Goal: Information Seeking & Learning: Learn about a topic

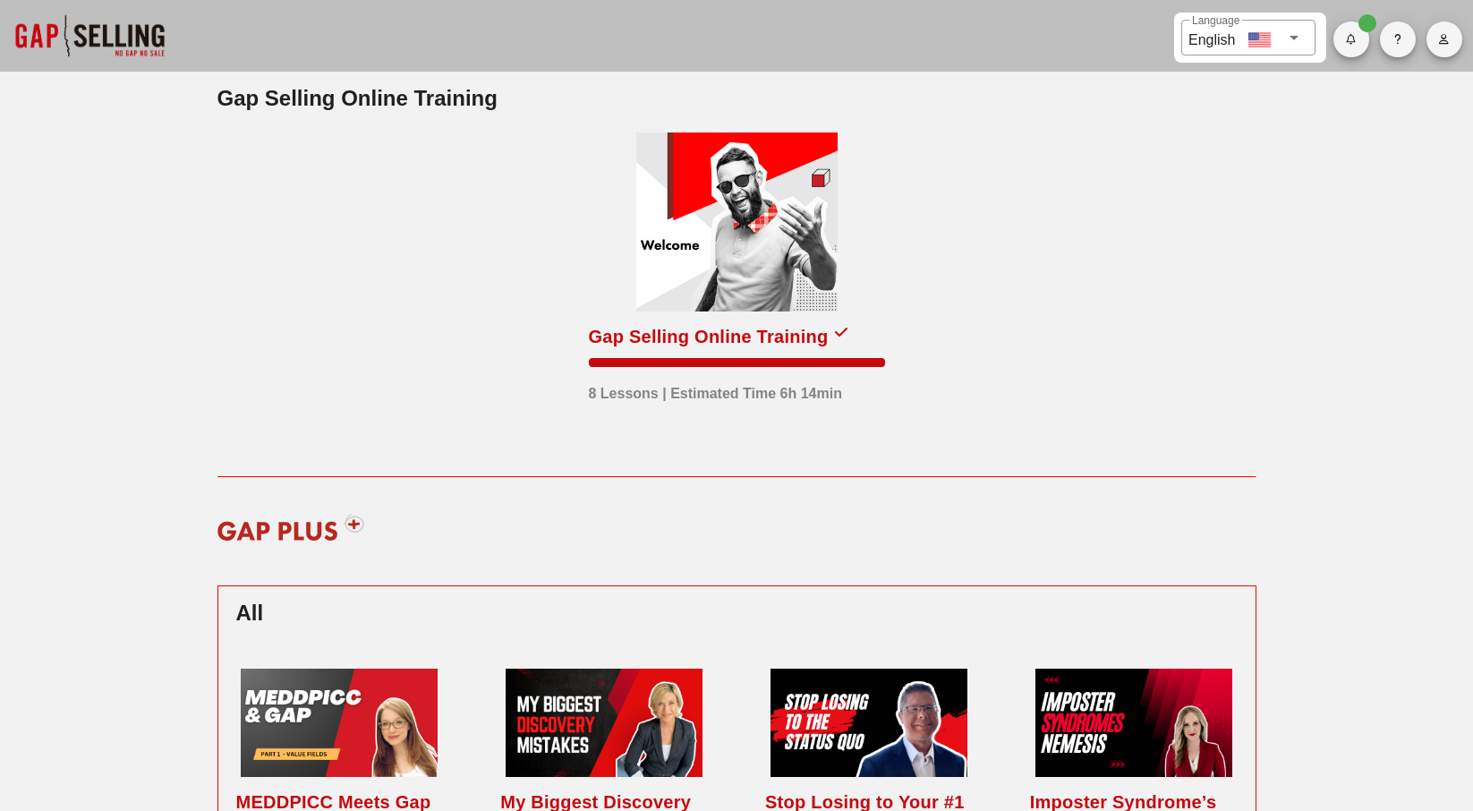
click at [712, 234] on div at bounding box center [736, 221] width 201 height 179
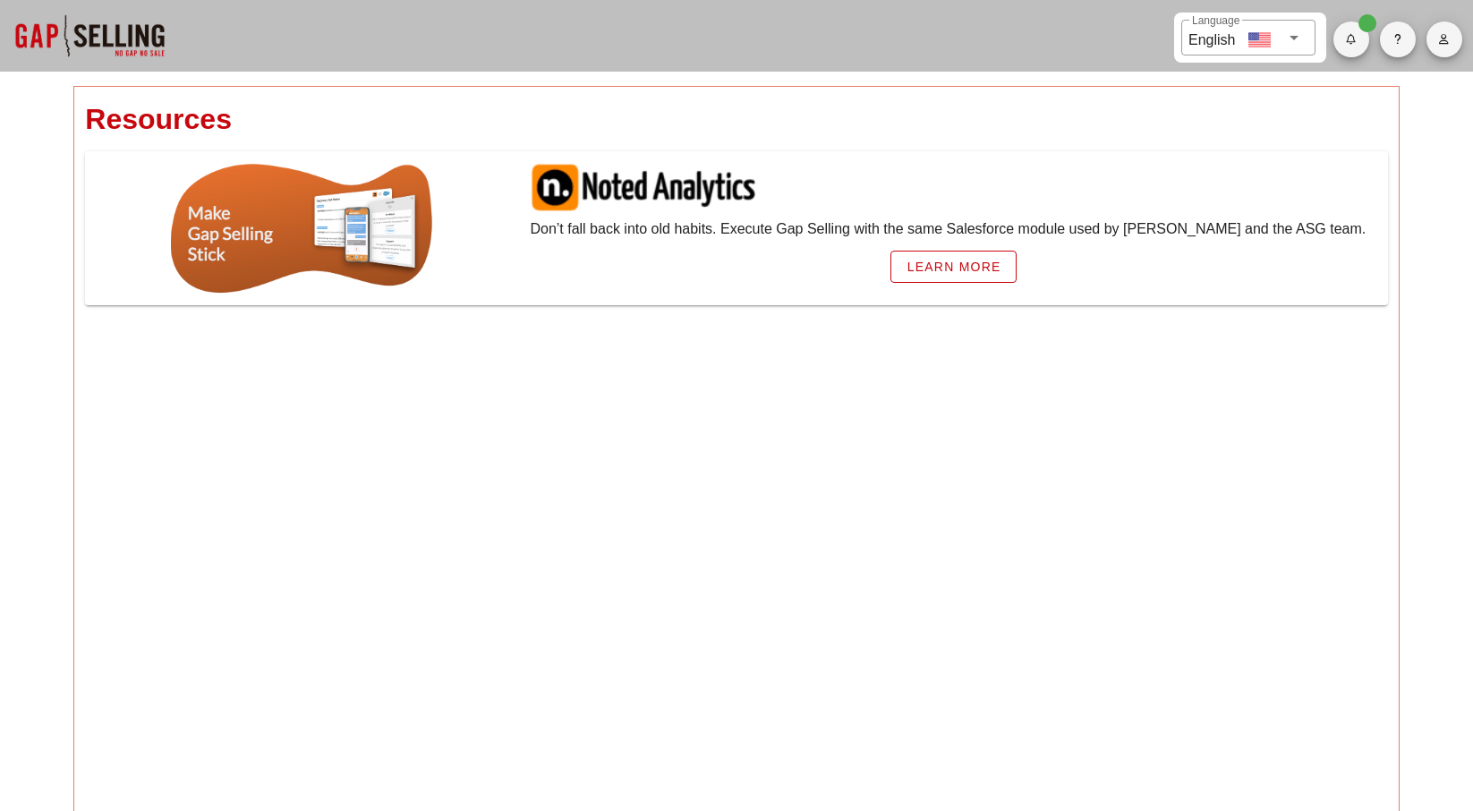
click at [124, 23] on div at bounding box center [89, 36] width 179 height 72
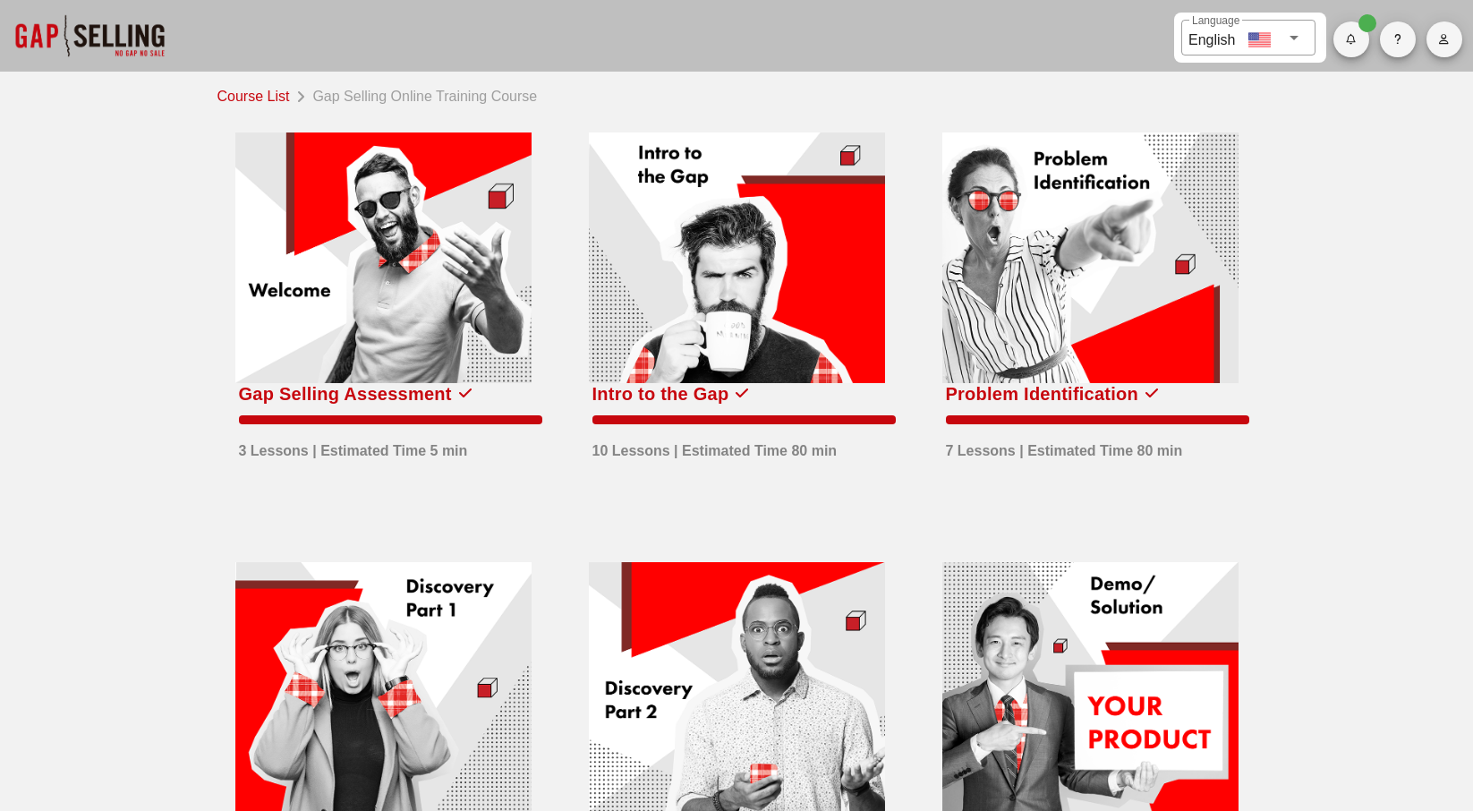
click at [389, 307] on div at bounding box center [383, 257] width 296 height 251
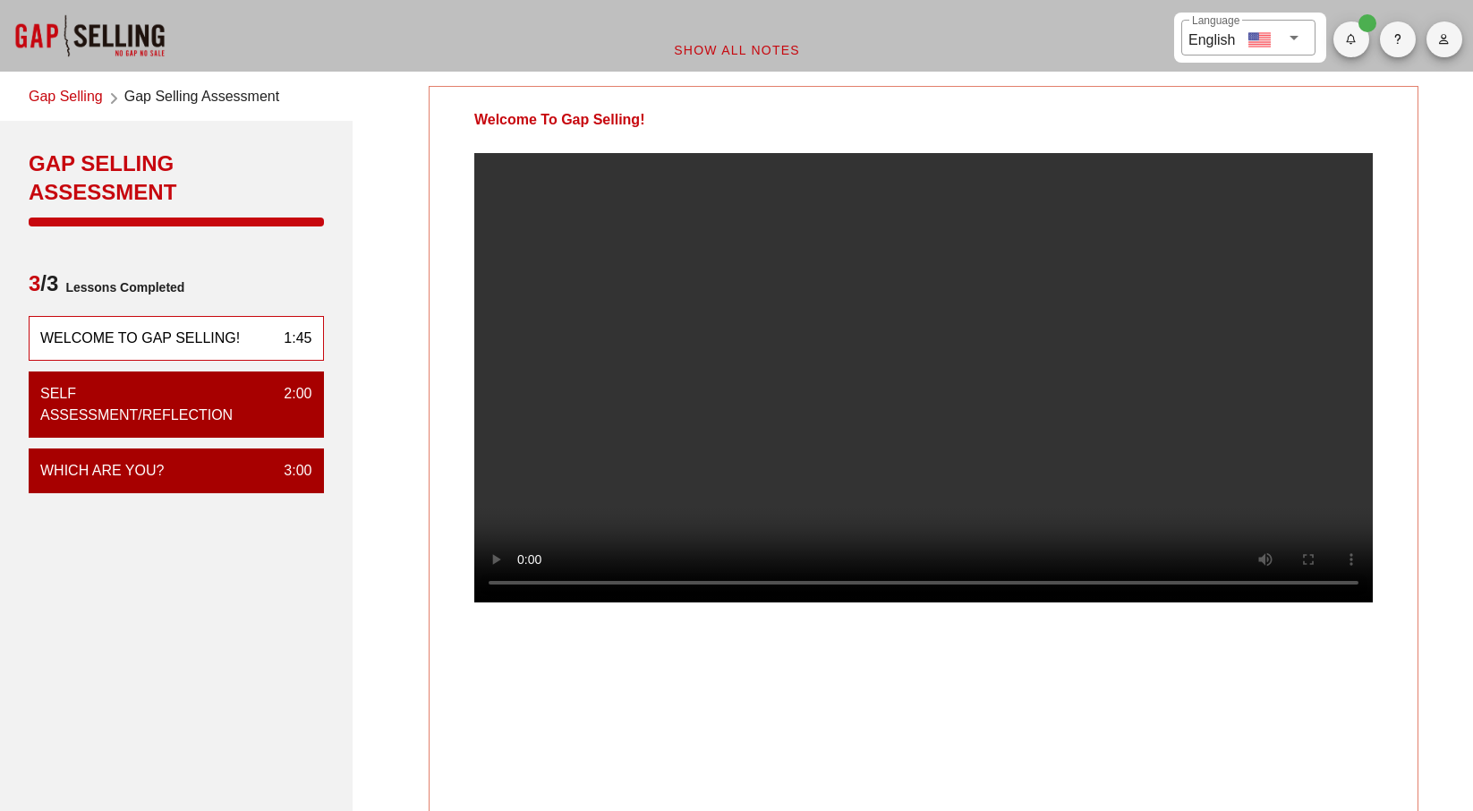
click at [72, 102] on link "Gap Selling" at bounding box center [66, 98] width 74 height 24
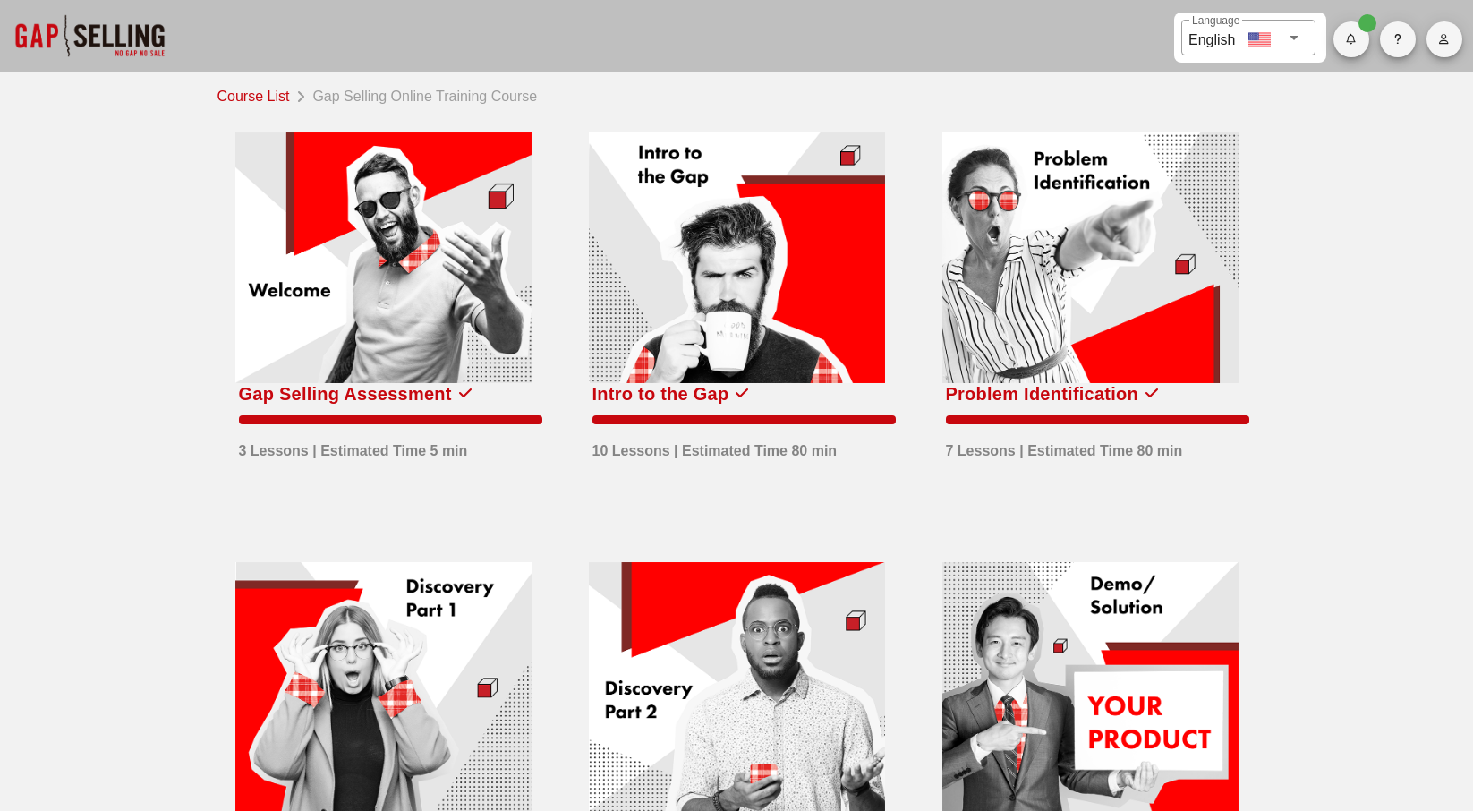
click at [721, 301] on div at bounding box center [737, 257] width 296 height 251
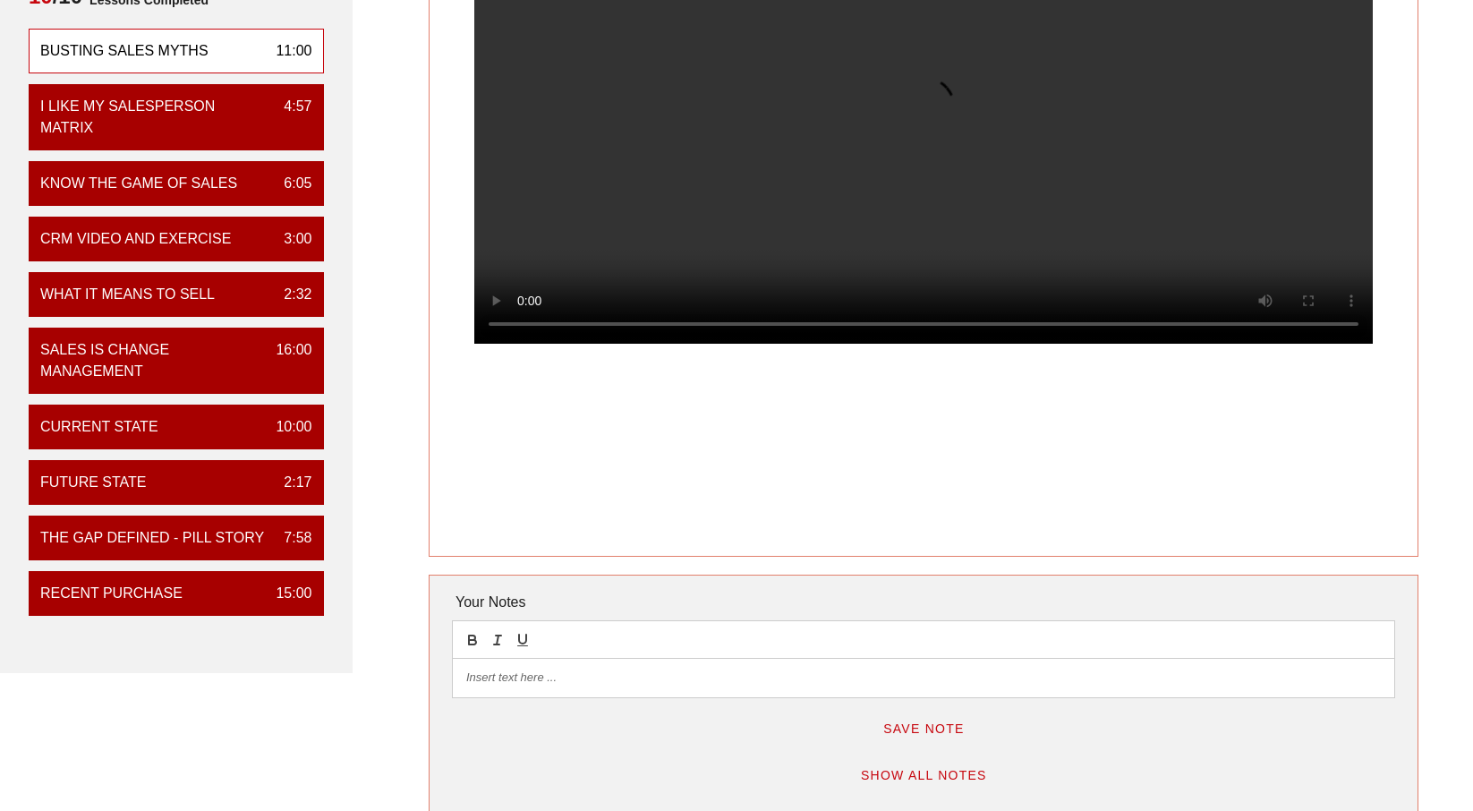
scroll to position [447, 0]
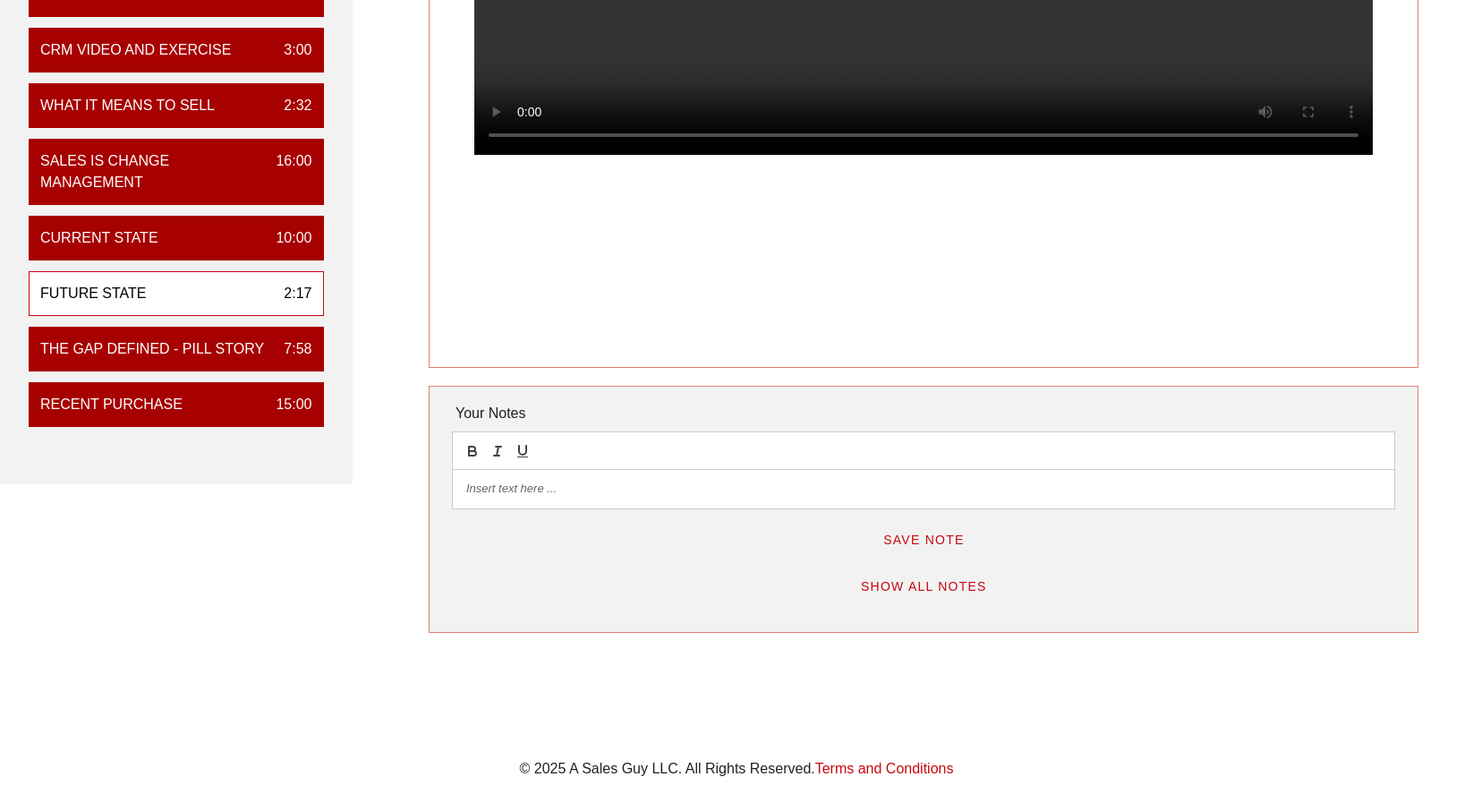
click at [198, 302] on div "Future State 2:17" at bounding box center [176, 293] width 295 height 45
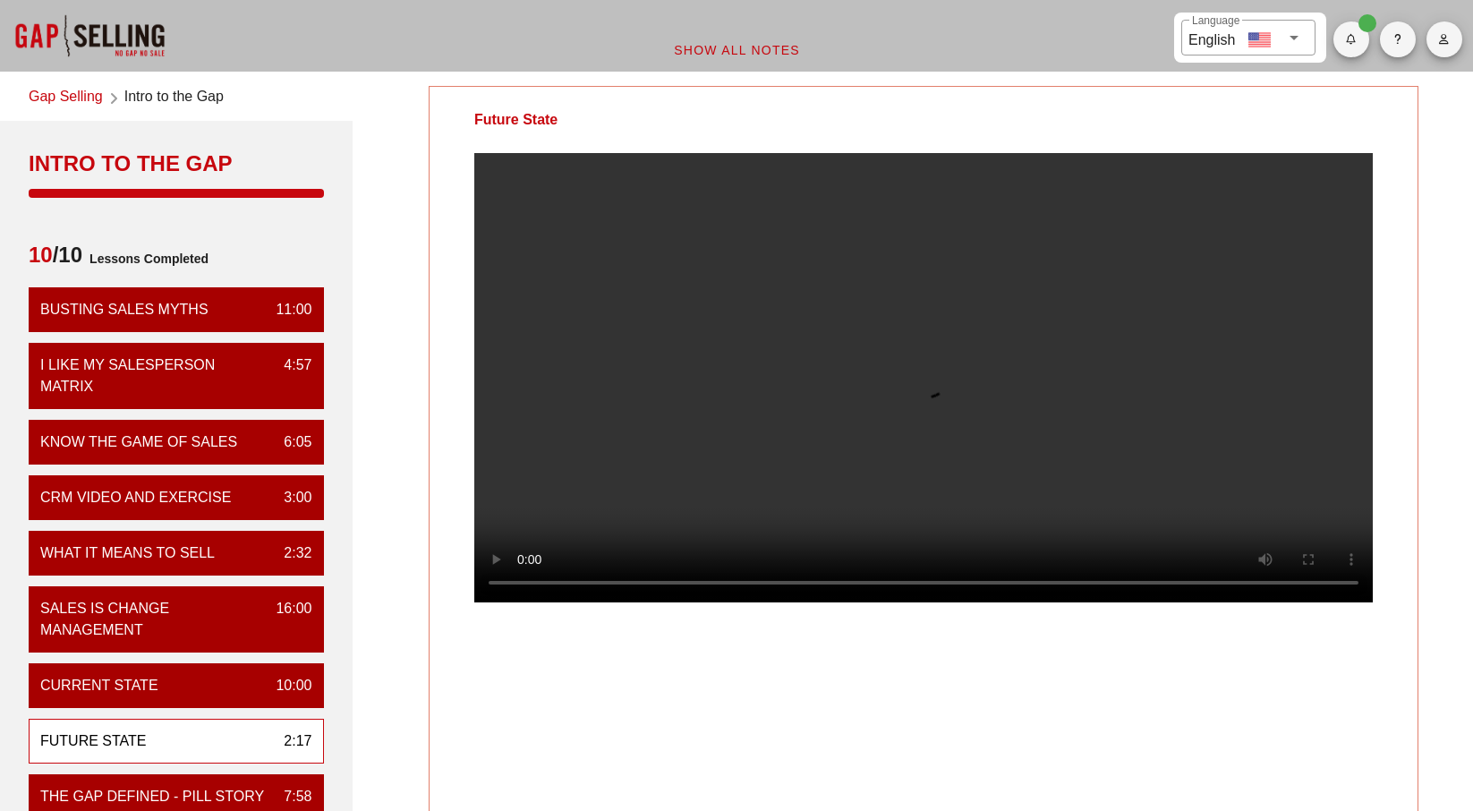
click at [858, 356] on video at bounding box center [923, 377] width 898 height 449
click at [978, 287] on video at bounding box center [923, 377] width 898 height 449
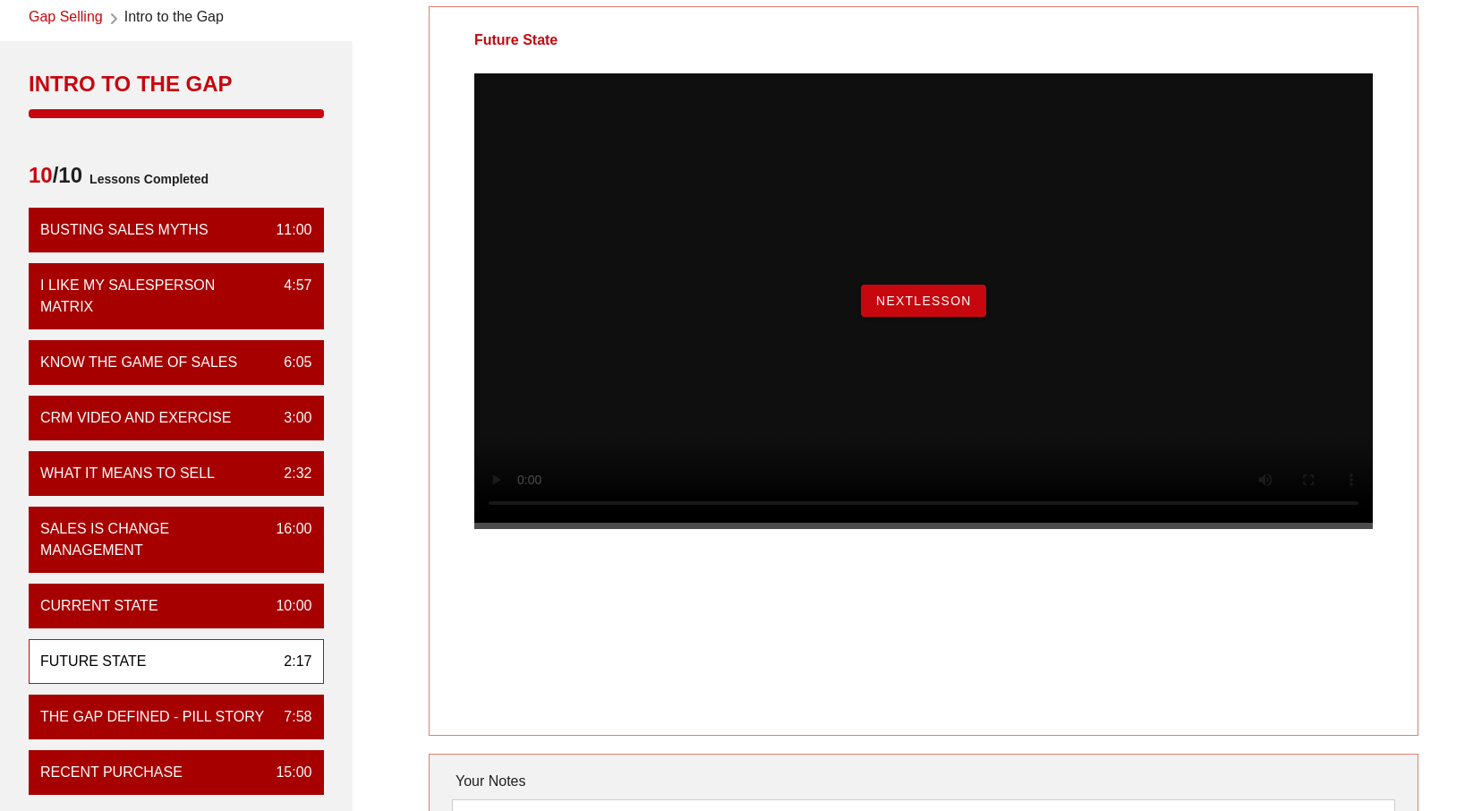
scroll to position [179, 0]
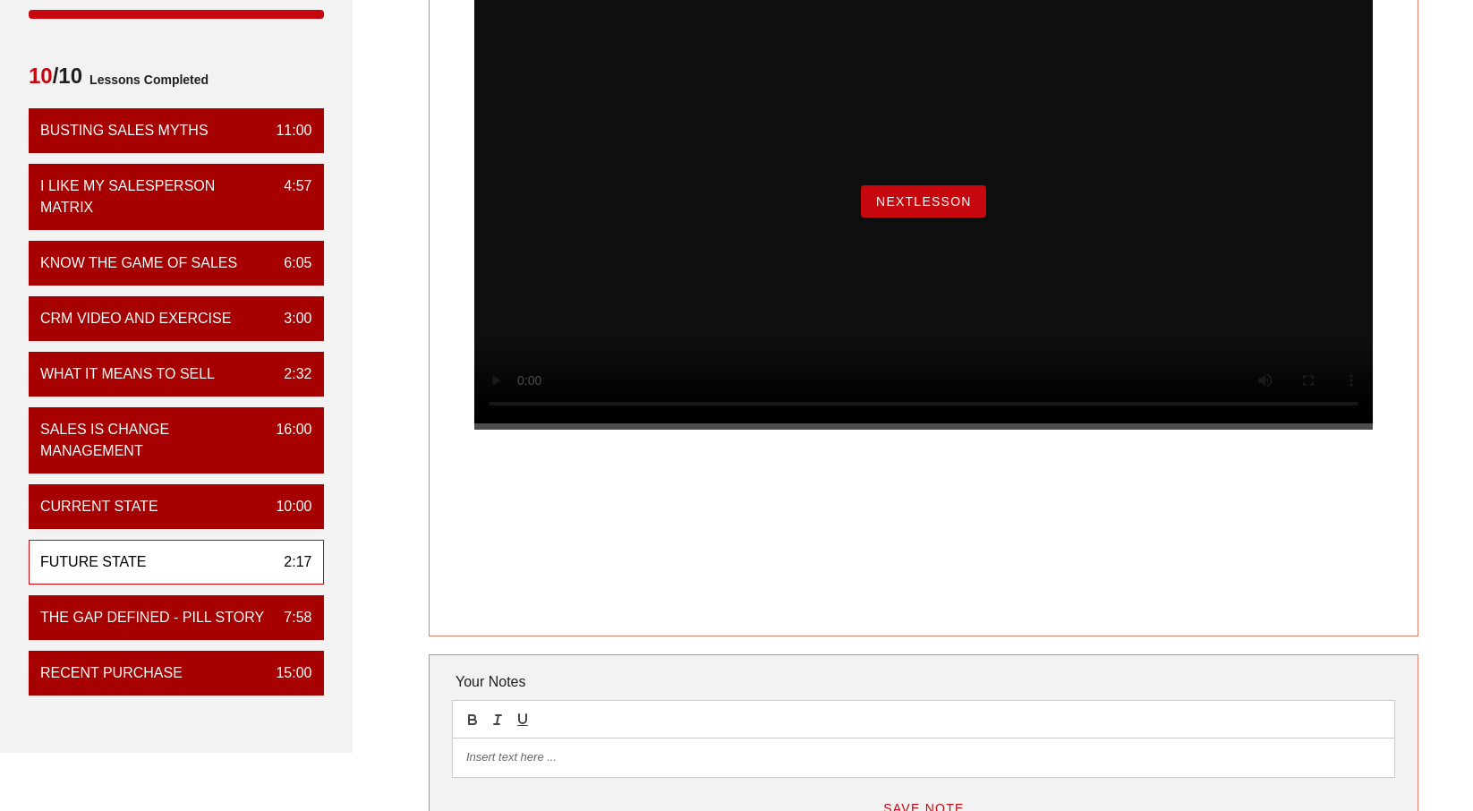
click at [924, 217] on button "NextLesson" at bounding box center [923, 201] width 125 height 32
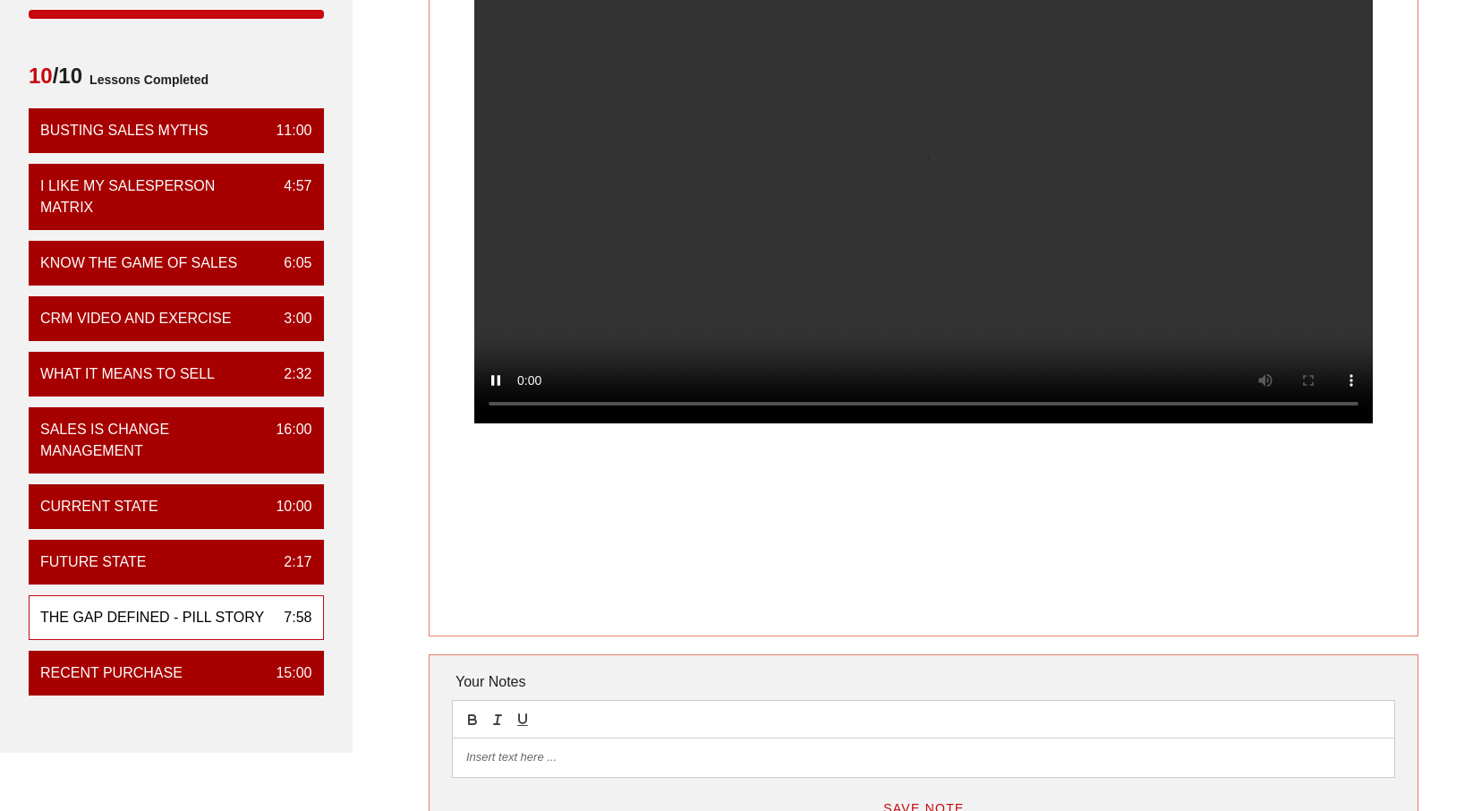
scroll to position [89, 0]
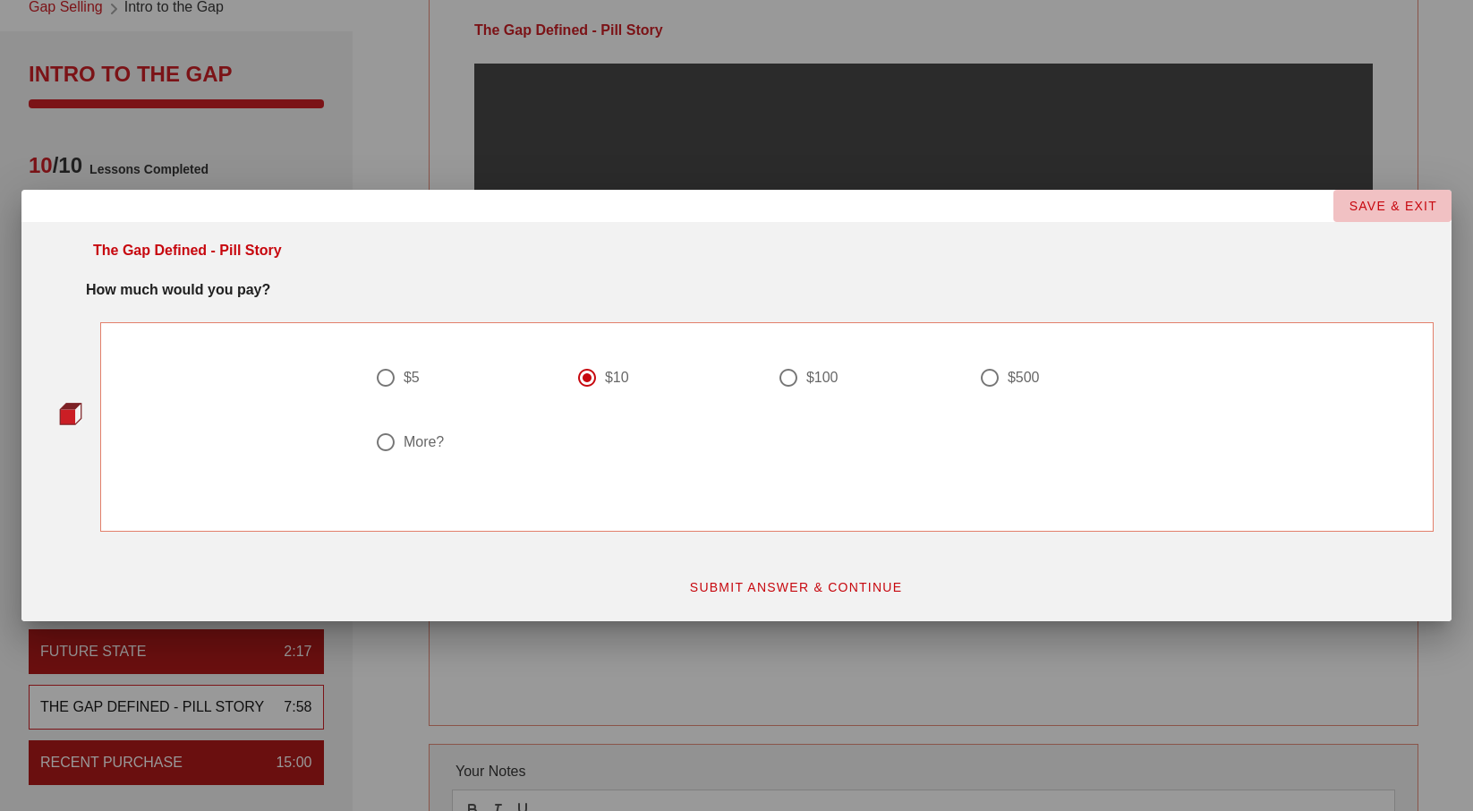
click at [1420, 209] on span "SAVE & EXIT" at bounding box center [1392, 206] width 89 height 14
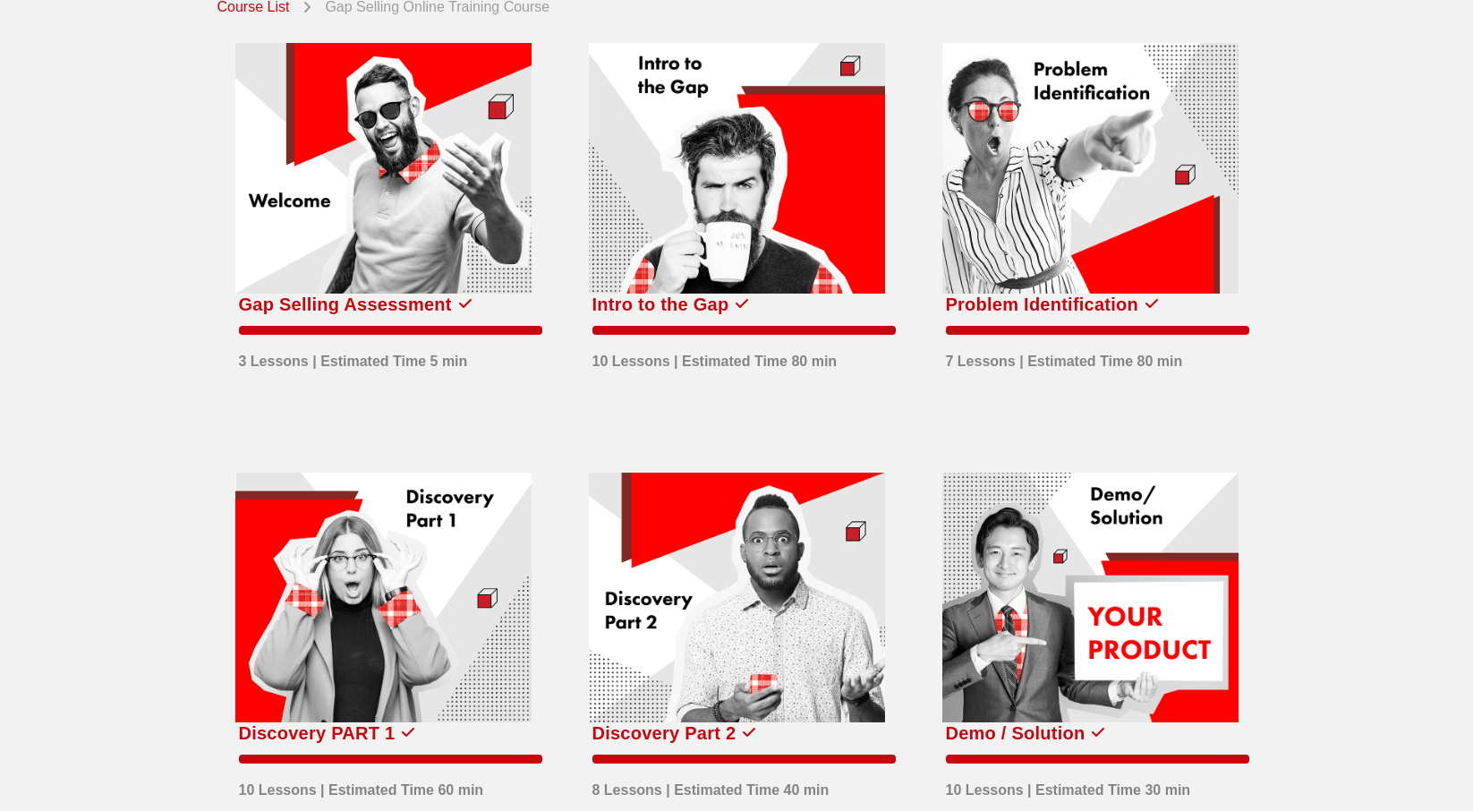
click at [430, 230] on div at bounding box center [383, 168] width 296 height 251
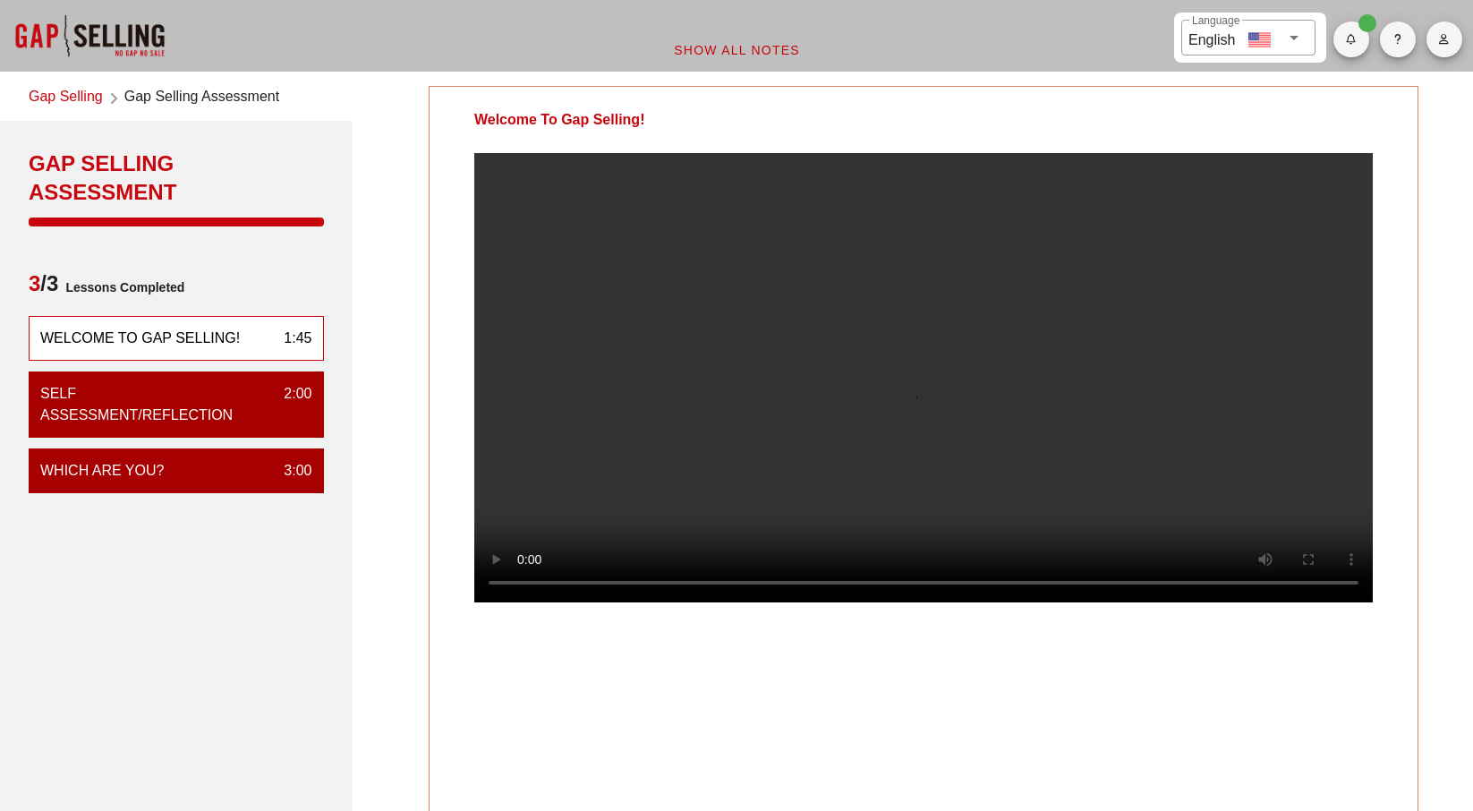
click at [80, 96] on link "Gap Selling" at bounding box center [66, 98] width 74 height 24
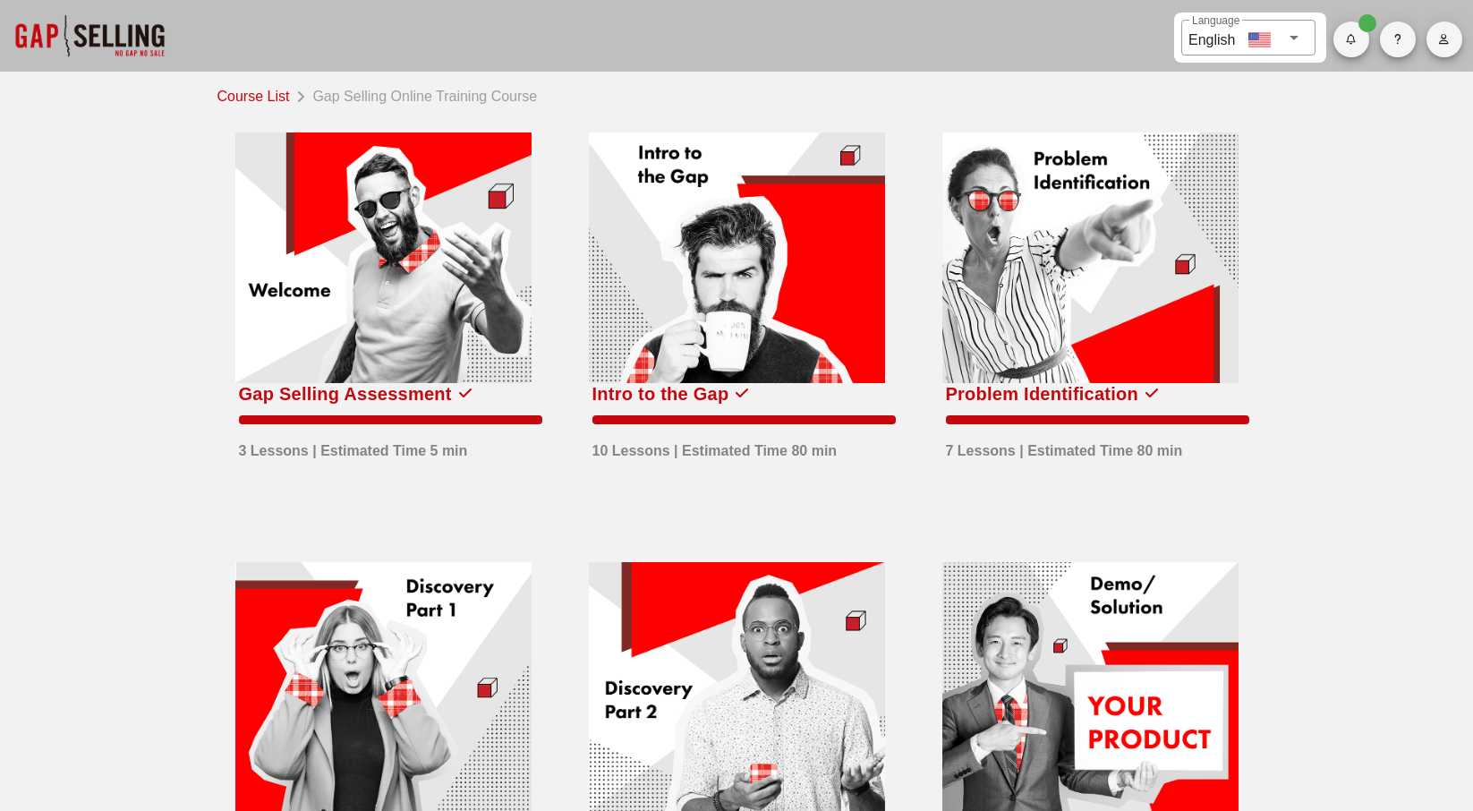
click at [712, 203] on div at bounding box center [737, 257] width 296 height 251
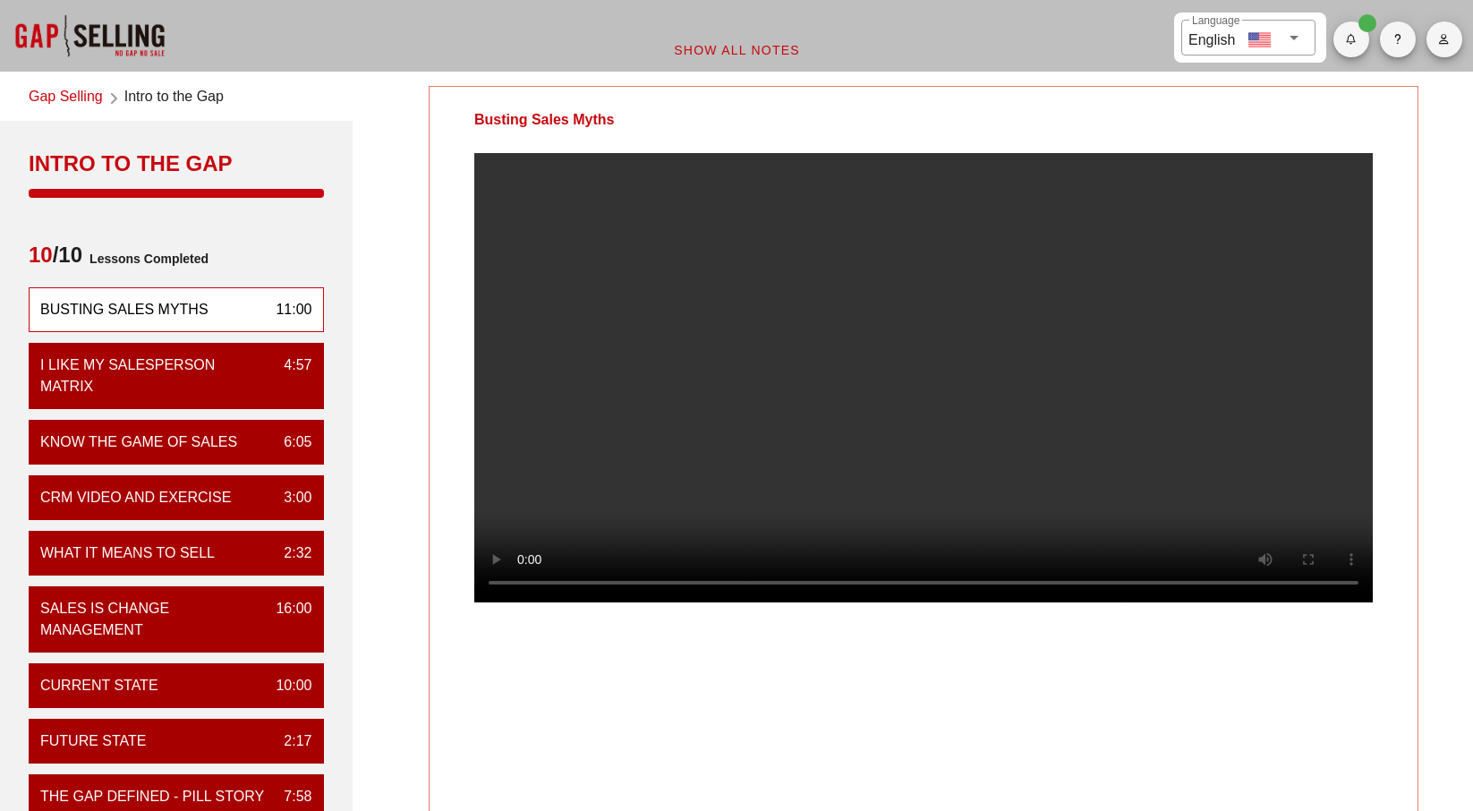
click at [82, 88] on link "Gap Selling" at bounding box center [66, 98] width 74 height 24
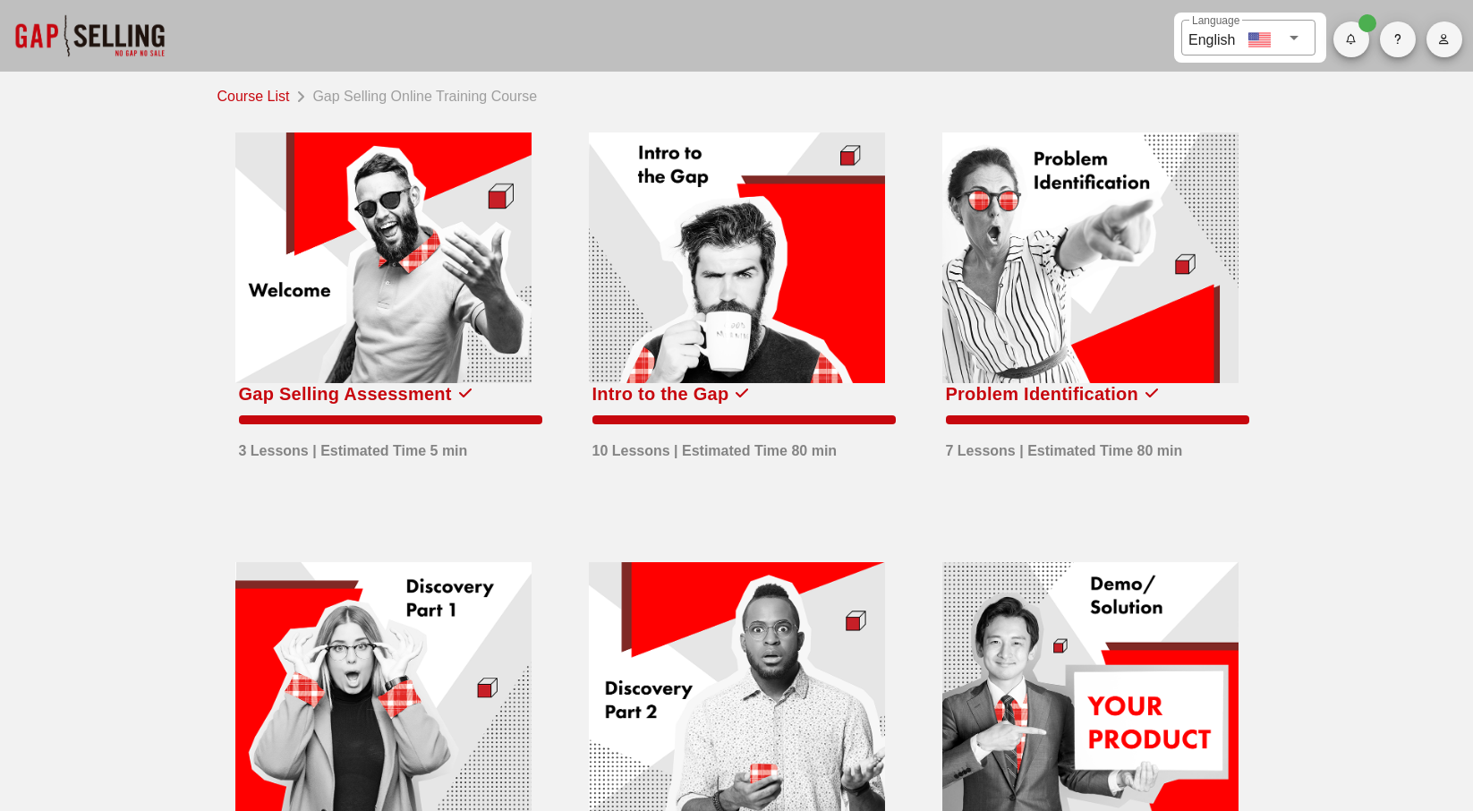
click at [1110, 311] on div at bounding box center [1090, 257] width 296 height 251
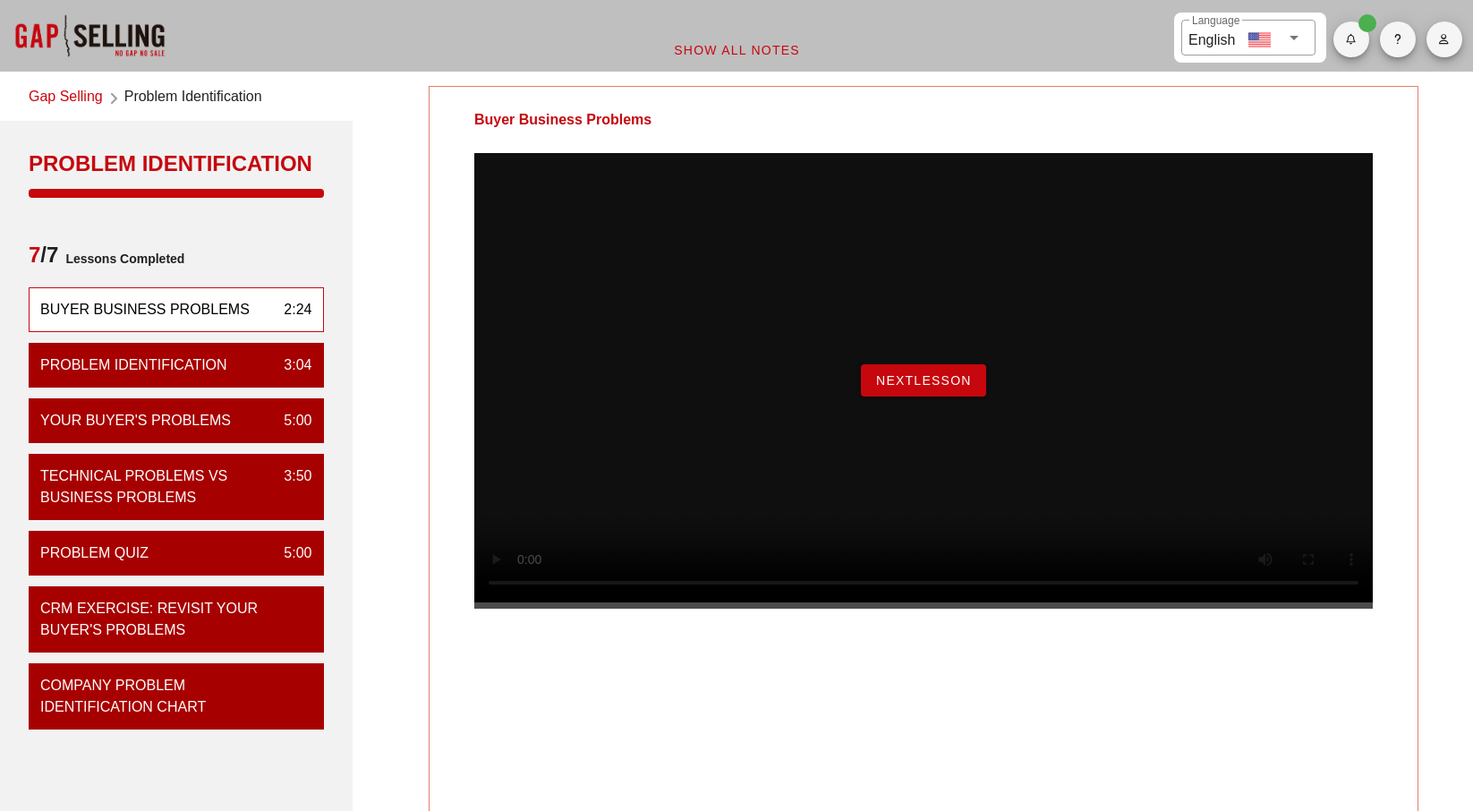
click at [135, 38] on div at bounding box center [89, 36] width 179 height 72
